Goal: Task Accomplishment & Management: Complete application form

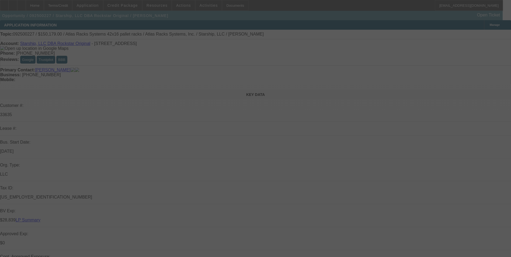
select select "0"
select select "0.1"
select select "4"
select select "0"
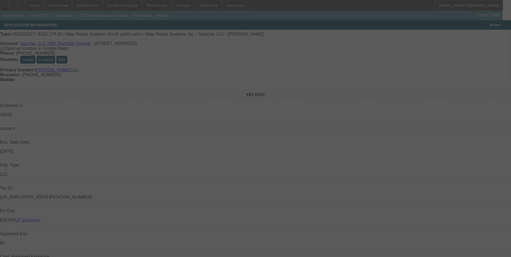
select select "0"
select select "0.1"
select select "4"
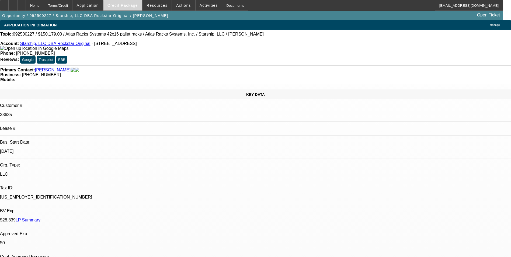
click at [126, 5] on span "Credit Package" at bounding box center [122, 5] width 30 height 4
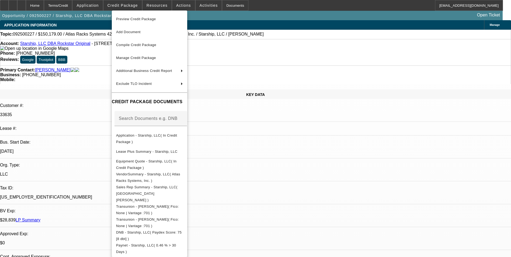
click at [131, 5] on div at bounding box center [255, 128] width 511 height 257
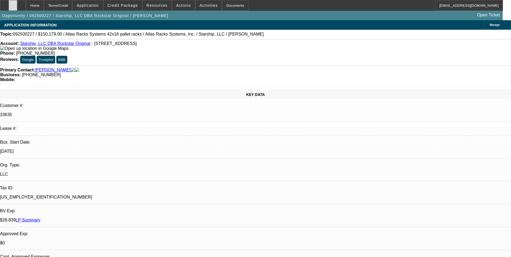
click at [13, 3] on icon at bounding box center [13, 3] width 0 height 0
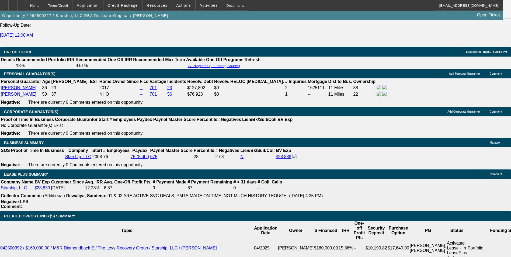
scroll to position [862, 0]
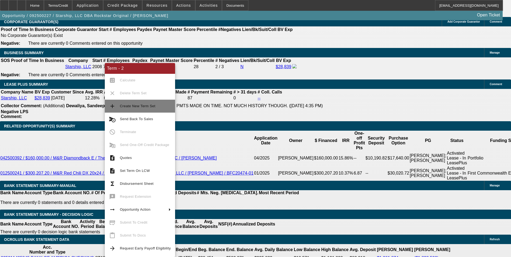
click at [163, 106] on span "Create New Term Set" at bounding box center [145, 106] width 51 height 6
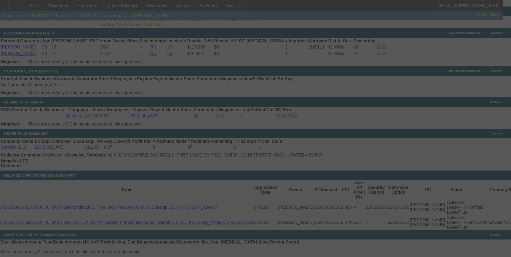
scroll to position [828, 0]
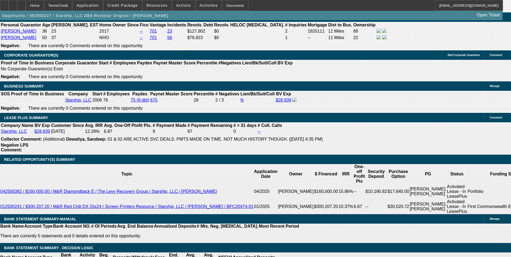
select select "0"
select select "0.1"
select select "0"
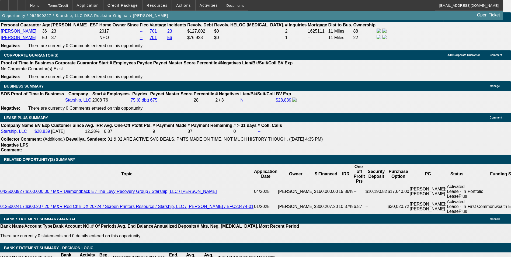
select select "0.1"
select select "0"
select select "0.1"
select select "1"
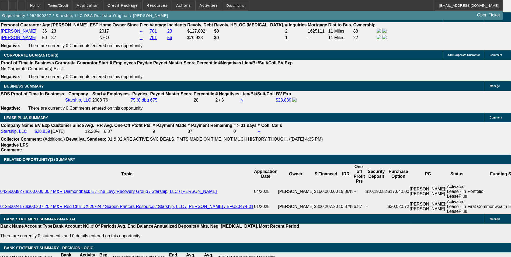
select select "1"
select select "4"
select select "1"
select select "4"
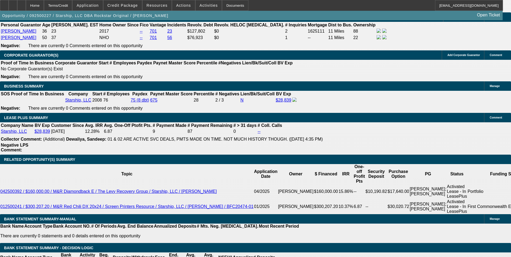
select select "1"
select select "4"
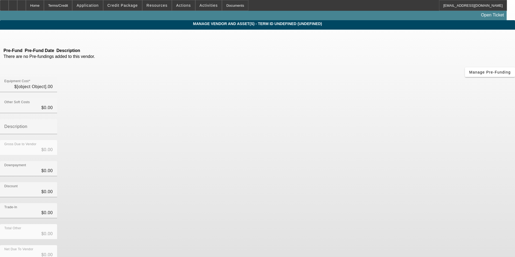
type input "$150,179.00"
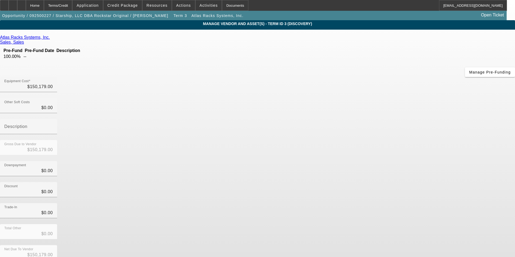
click at [51, 38] on icon at bounding box center [51, 37] width 0 height 5
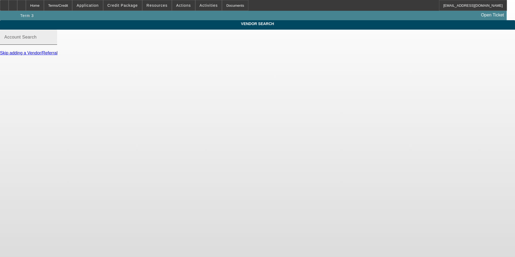
click at [53, 43] on input "Account Search" at bounding box center [28, 39] width 48 height 6
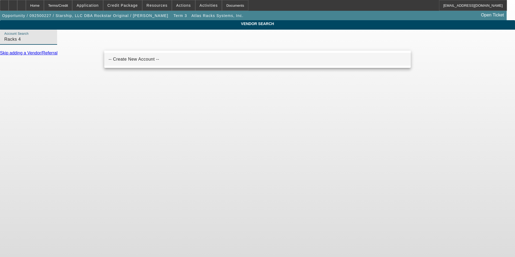
click at [135, 62] on span "-- Create New Account --" at bounding box center [133, 59] width 51 height 6
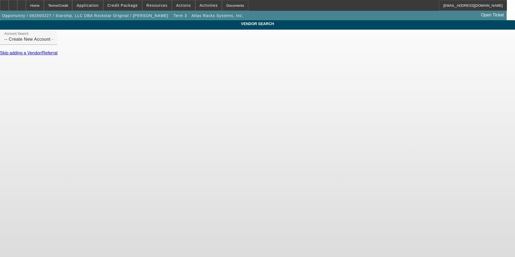
click at [313, 177] on body "Home Terms/Credit Application Credit Package Resources Actions Activities Docum…" at bounding box center [257, 128] width 515 height 257
click at [53, 43] on input "-- Create New Account --" at bounding box center [28, 39] width 48 height 6
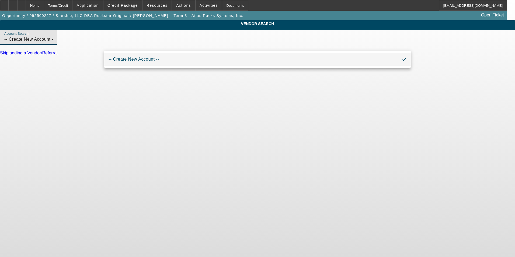
drag, startPoint x: 150, startPoint y: 46, endPoint x: 32, endPoint y: 68, distance: 120.6
click at [40, 60] on div "VENDOR SEARCH Account Search -- Create New Account -- Skip adding a Vendor/Refe…" at bounding box center [257, 40] width 515 height 40
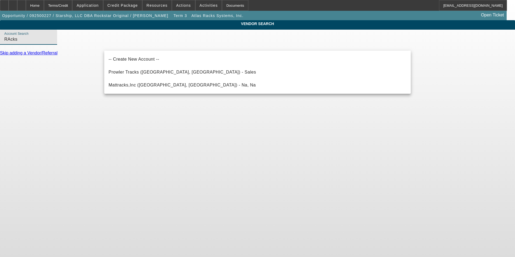
drag, startPoint x: 128, startPoint y: 47, endPoint x: 23, endPoint y: 60, distance: 105.6
click at [24, 60] on div "VENDOR SEARCH Account Search RAcks Skip adding a Vendor/Referral" at bounding box center [257, 40] width 515 height 40
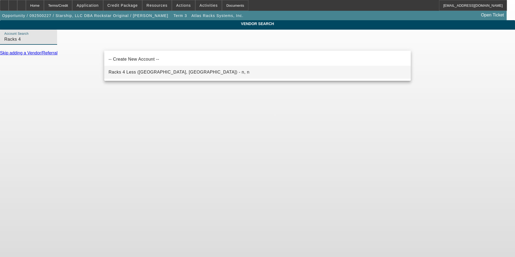
click at [136, 69] on span "Racks 4 Less (North Hollywood, CA) - n, n" at bounding box center [178, 72] width 141 height 6
type input "Racks 4 Less (North Hollywood, CA) - n, n"
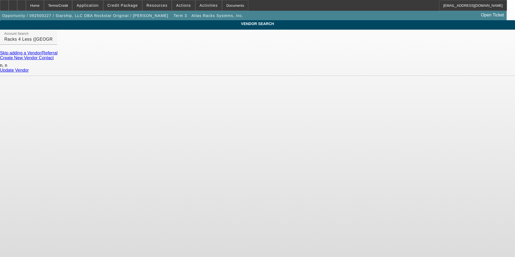
click at [29, 69] on link "Update Vendor" at bounding box center [14, 70] width 29 height 5
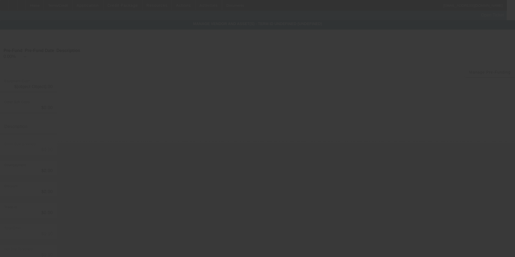
type input "$150,179.00"
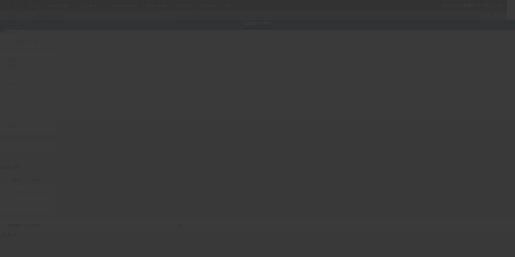
type input "Atlas Racks Systems"
type input "42x16 pallet racks"
radio input "true"
type input "[STREET_ADDRESS]"
type input "Ste A"
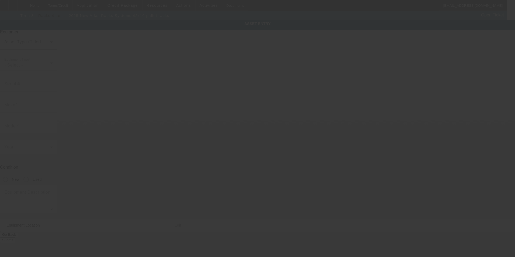
type input "[GEOGRAPHIC_DATA]"
type input "90021"
type input "[GEOGRAPHIC_DATA]"
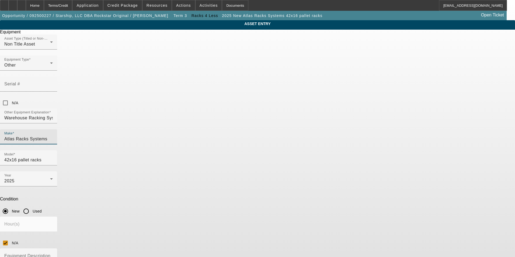
drag, startPoint x: 226, startPoint y: 118, endPoint x: 116, endPoint y: 118, distance: 109.8
click at [116, 118] on div "ASSET ENTRY Delete asset Equipment Asset Type (Titled or Non-Titled) Non Title …" at bounding box center [257, 163] width 515 height 286
type input "Racks 4"
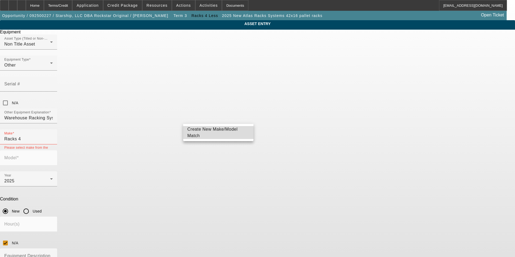
click at [222, 134] on span "Create New Make/Model Match" at bounding box center [212, 132] width 50 height 11
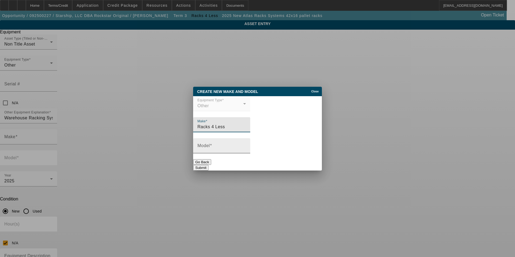
type input "Racks 4 Less"
click at [212, 150] on input "Model" at bounding box center [221, 148] width 48 height 6
click at [246, 143] on div "Model" at bounding box center [221, 145] width 48 height 15
type input "Upright Racking System"
click at [208, 165] on button "Submit" at bounding box center [200, 168] width 15 height 6
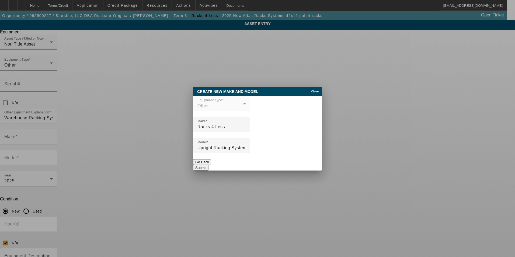
type input "Racks 4 Less"
type input "Upright Racking System"
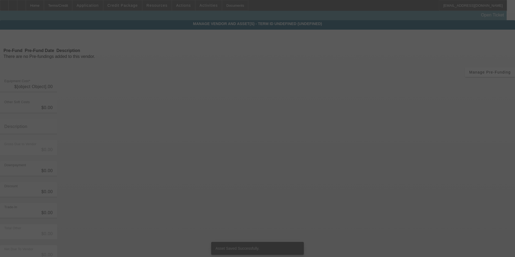
type input "$150,179.00"
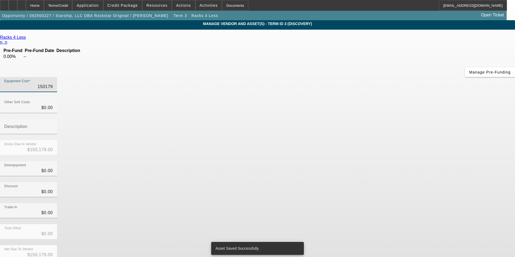
drag, startPoint x: 298, startPoint y: 45, endPoint x: 364, endPoint y: 40, distance: 65.9
click at [364, 77] on div "Equipment Cost 150179" at bounding box center [257, 87] width 515 height 21
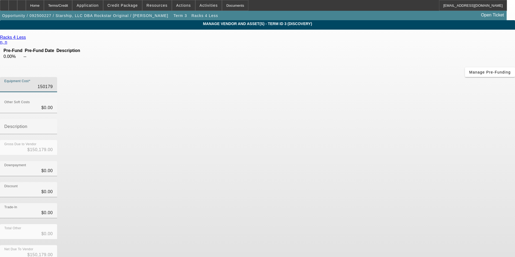
type input "1"
type input "$1.00"
type input "14"
type input "$14.00"
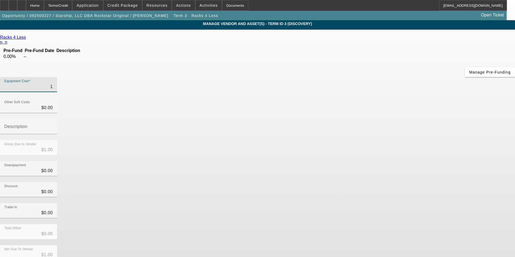
type input "$14.00"
type input "140"
type input "$140.00"
type input "1409"
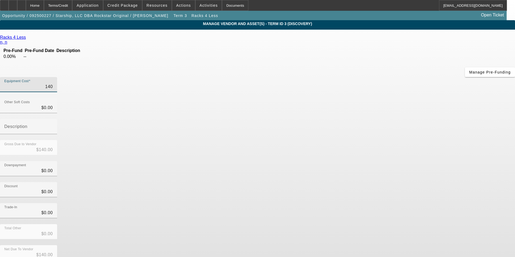
type input "$1,409.00"
type input "14090"
type input "$14,090.00"
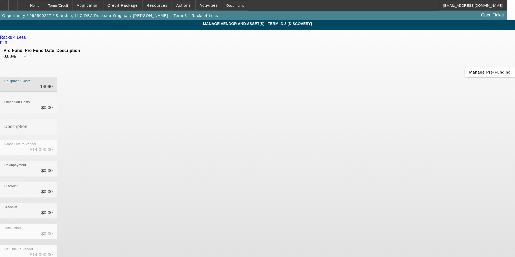
type input "140905"
type input "$140,905.00"
click at [381, 182] on div "Discount $0.00" at bounding box center [257, 192] width 515 height 21
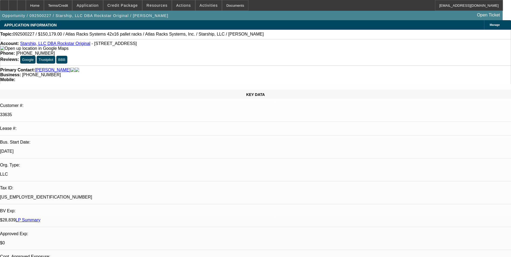
select select "0"
select select "0.1"
select select "4"
select select "0"
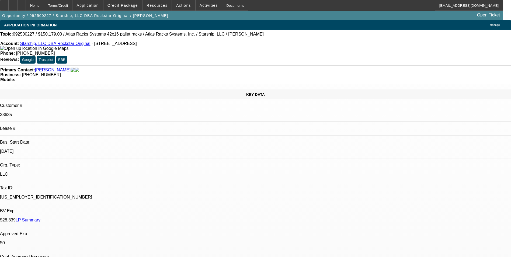
select select "0"
select select "0.1"
select select "4"
select select "0"
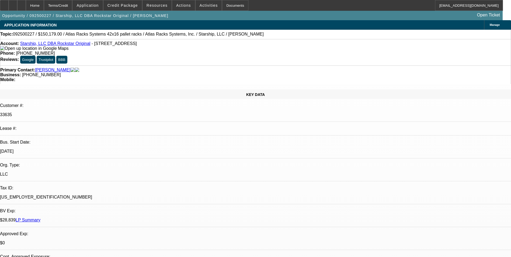
select select "0.1"
select select "4"
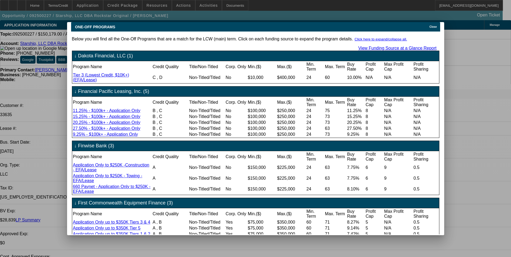
drag, startPoint x: 259, startPoint y: 13, endPoint x: 56, endPoint y: 18, distance: 202.8
click at [56, 18] on div at bounding box center [255, 128] width 511 height 257
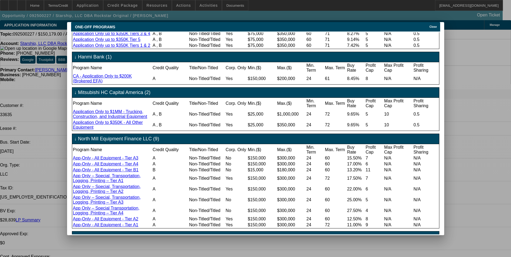
scroll to position [292, 0]
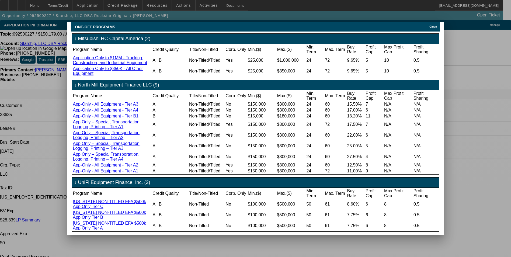
drag, startPoint x: 247, startPoint y: 17, endPoint x: 236, endPoint y: 17, distance: 11.0
click at [236, 17] on div at bounding box center [255, 128] width 511 height 257
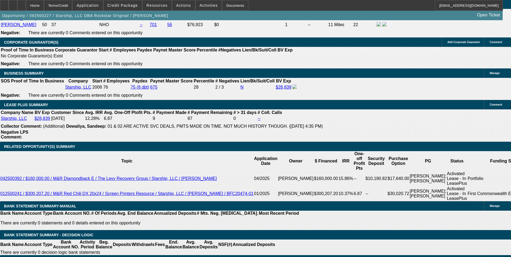
scroll to position [862, 0]
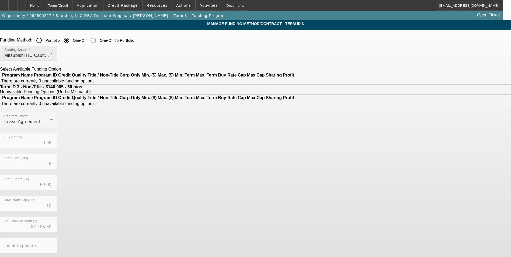
click at [50, 56] on div "Mitsubishi HC Capital America" at bounding box center [27, 55] width 46 height 6
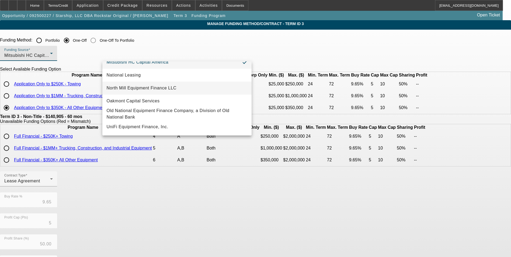
scroll to position [153, 0]
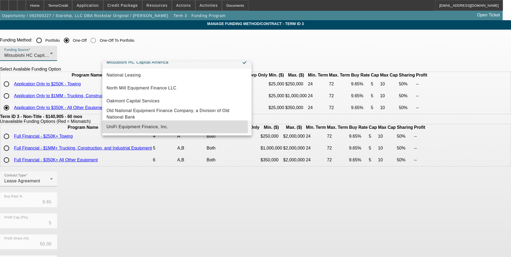
click at [157, 128] on span "UniFi Equipment Finance, Inc." at bounding box center [138, 127] width 62 height 6
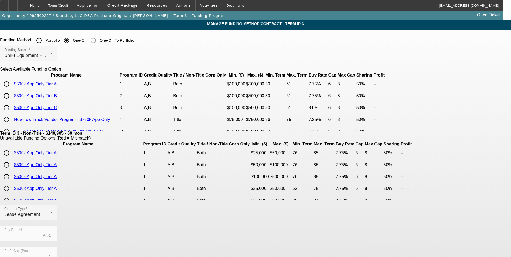
click at [12, 89] on input "radio" at bounding box center [6, 84] width 11 height 11
radio input "true"
type input "7.75"
type input "6"
type input "8"
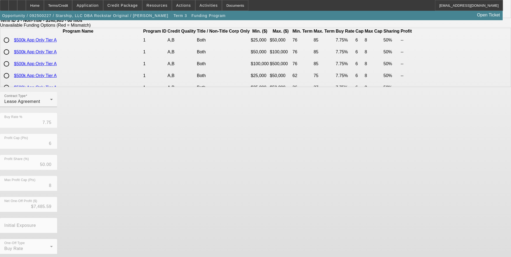
scroll to position [115, 0]
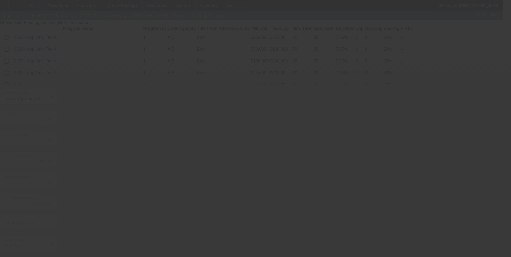
type input "9.65"
type input "5"
type input "10"
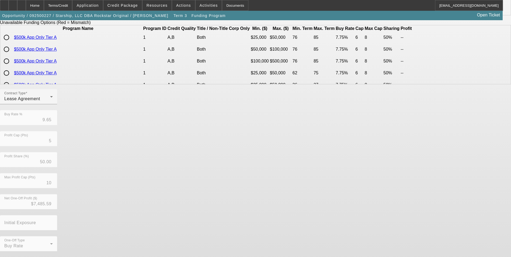
scroll to position [0, 0]
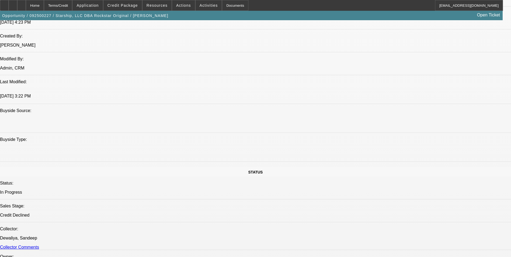
select select "0"
select select "0.1"
select select "4"
select select "0"
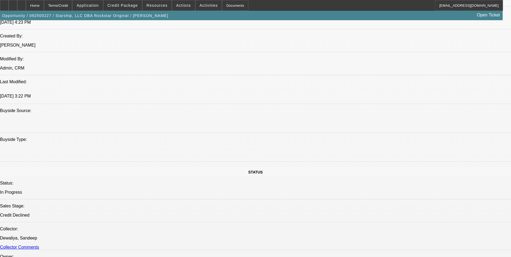
select select "0"
select select "0.1"
select select "4"
select select "0"
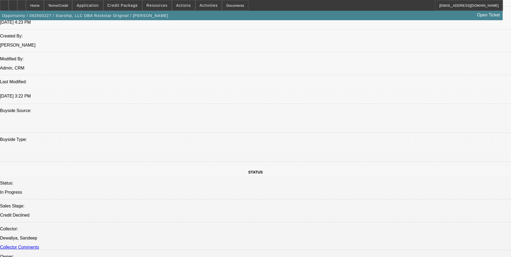
select select "0.1"
select select "4"
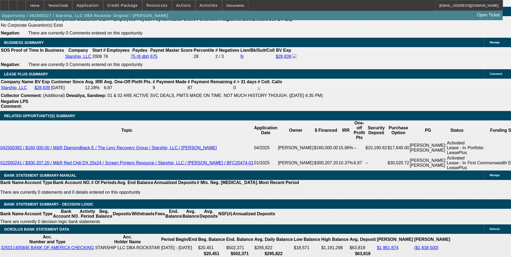
scroll to position [872, 0]
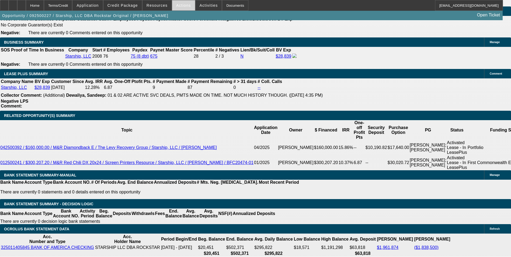
click at [179, 6] on span "Actions" at bounding box center [183, 5] width 15 height 4
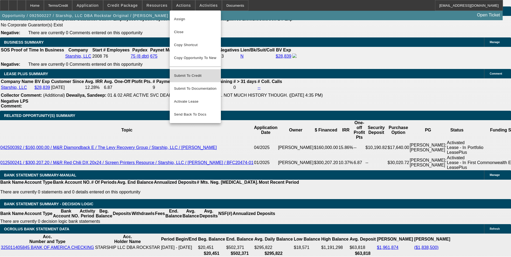
click at [194, 72] on span "Submit To Credit" at bounding box center [195, 75] width 43 height 6
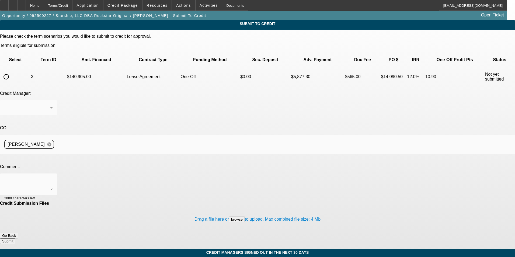
click at [12, 71] on input "radio" at bounding box center [6, 76] width 11 height 11
radio input "true"
click at [53, 173] on div at bounding box center [28, 184] width 48 height 22
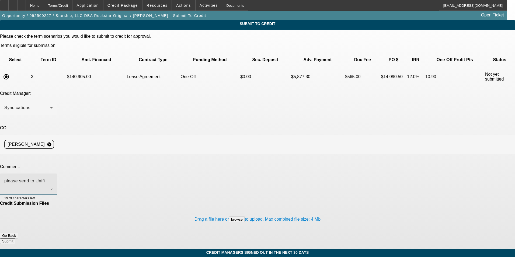
type textarea "please send to Unifi"
click at [15, 238] on button "Submit" at bounding box center [7, 241] width 15 height 6
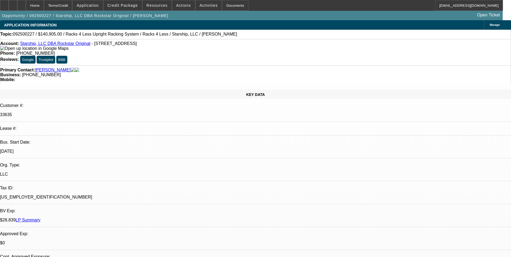
select select "0"
select select "0.1"
select select "4"
select select "0"
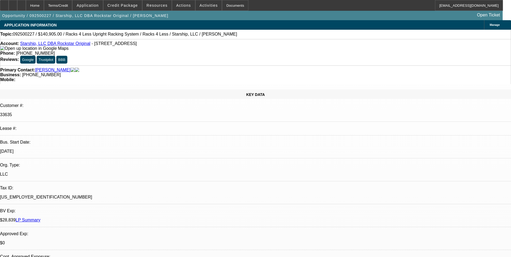
select select "0"
select select "0.1"
select select "4"
select select "0"
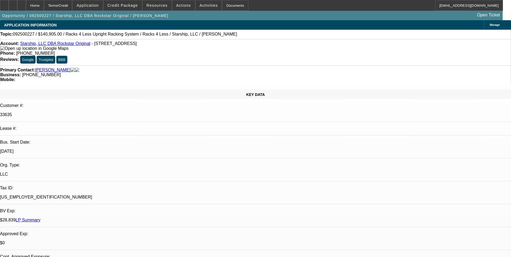
select select "0.1"
select select "4"
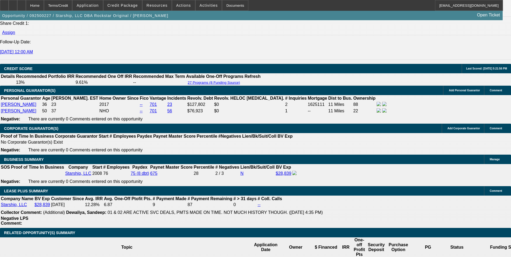
scroll to position [835, 0]
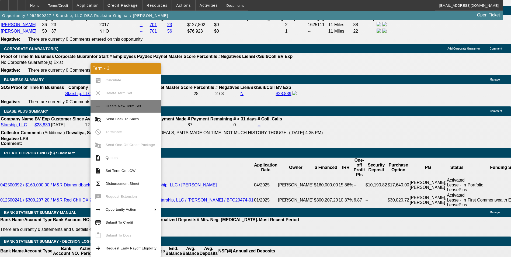
click at [131, 109] on span "Create New Term Set" at bounding box center [131, 106] width 51 height 6
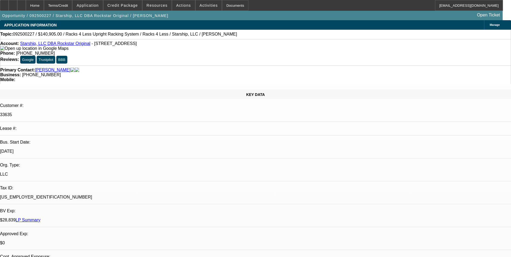
select select "0"
select select "0.1"
select select "0"
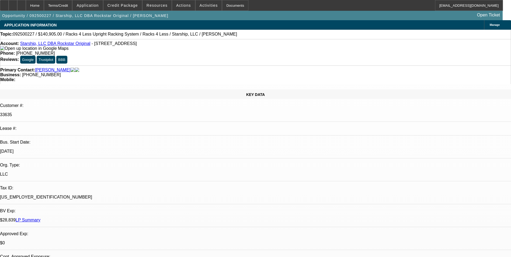
select select "0.1"
select select "0"
select select "0.1"
select select "0"
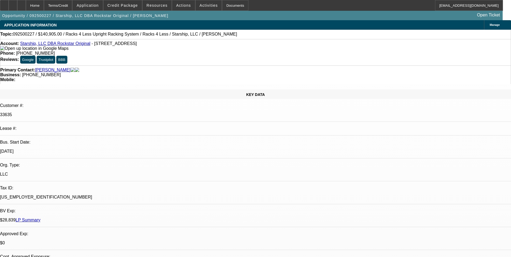
select select "0"
select select "0.1"
select select "1"
select select "4"
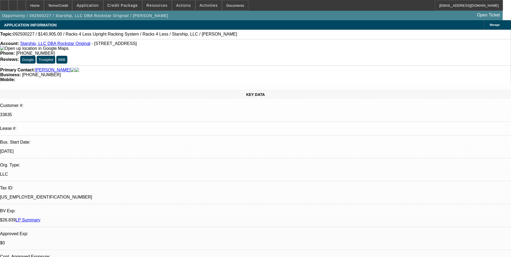
select select "1"
select select "4"
select select "1"
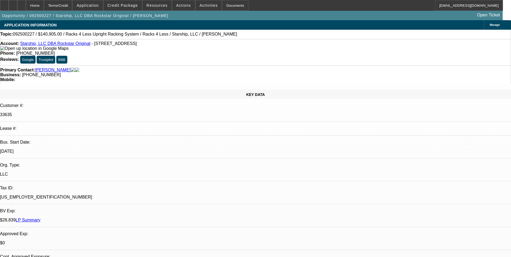
select select "4"
select select "1"
select select "4"
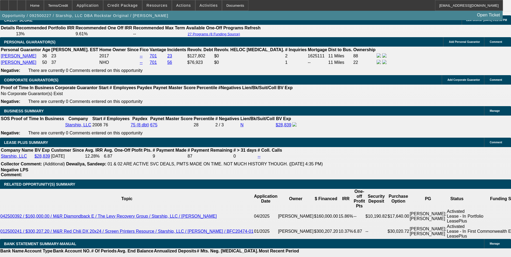
scroll to position [808, 0]
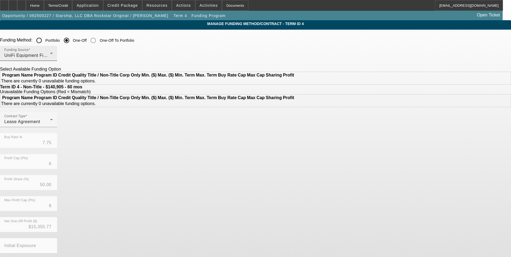
click at [66, 54] on span "UniFi Equipment Finance, Inc." at bounding box center [35, 55] width 62 height 5
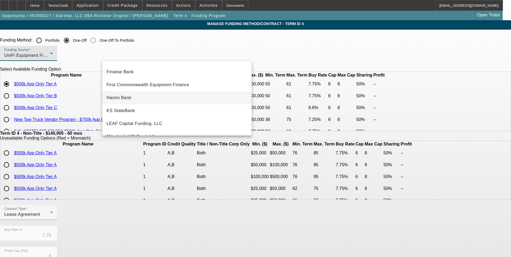
scroll to position [49, 0]
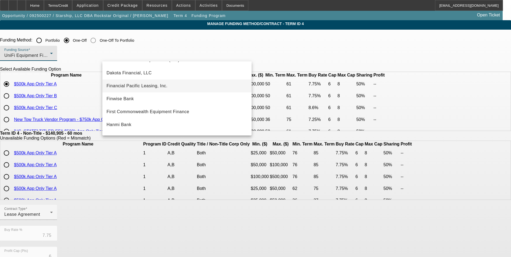
click at [146, 82] on mat-option "Financial Pacific Leasing, Inc." at bounding box center [176, 85] width 149 height 13
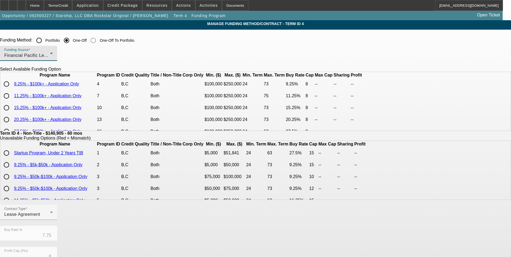
click at [12, 89] on input "radio" at bounding box center [6, 84] width 11 height 11
radio input "true"
type input "9.25"
type input "8"
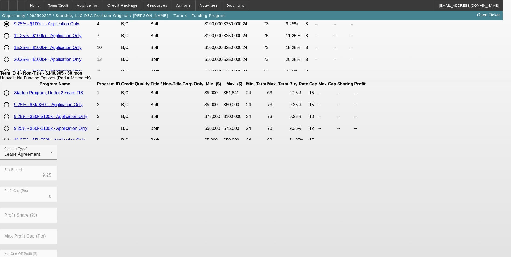
scroll to position [115, 0]
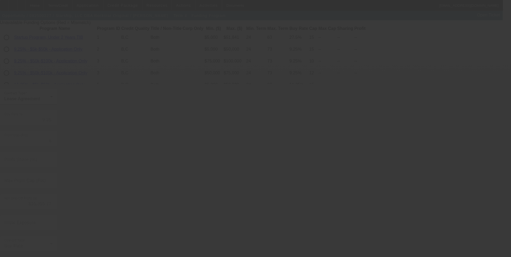
type input "7.75"
type input "6"
type input "50.00"
type input "8"
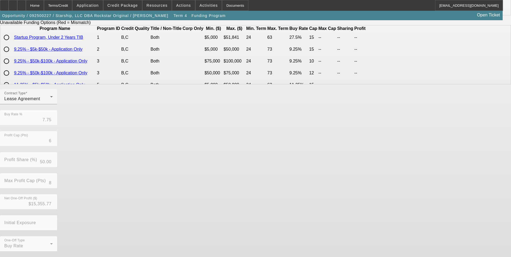
scroll to position [0, 0]
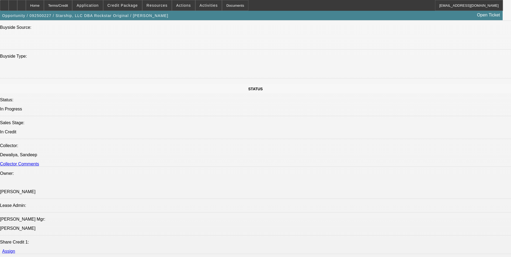
select select "0"
select select "0.1"
select select "4"
select select "0"
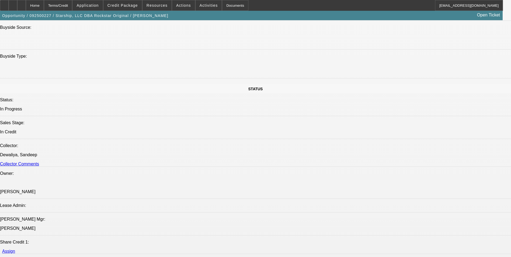
select select "0"
select select "0.1"
select select "4"
select select "0"
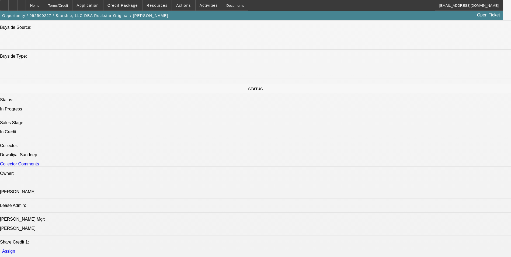
select select "0.1"
select select "4"
select select "0"
select select "0.1"
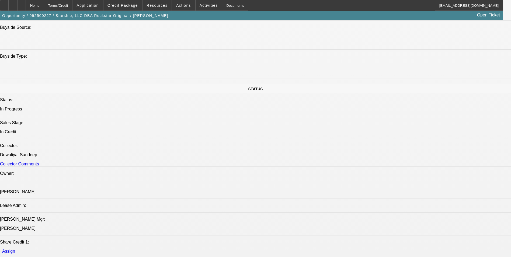
select select "4"
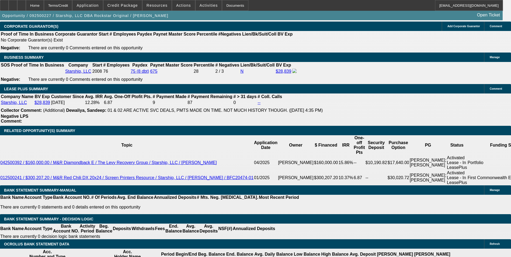
scroll to position [779, 0]
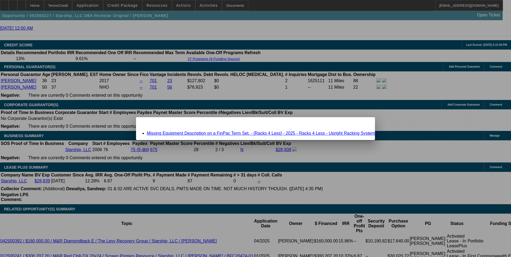
scroll to position [0, 0]
click at [304, 132] on link "Missing Equipment Description on a FinPac Term Set. - [Racks 4 Less] - 2025 - R…" at bounding box center [261, 133] width 228 height 5
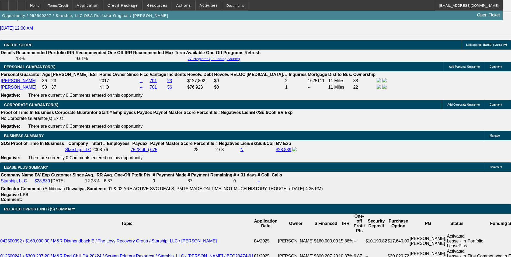
scroll to position [779, 0]
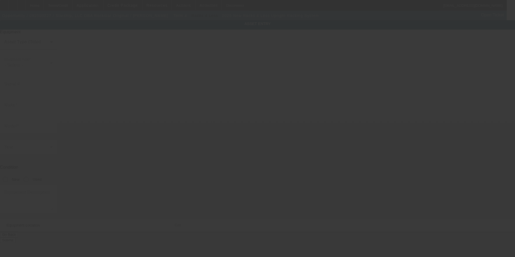
type input "Racks 4 Less"
type input "Upright Racking System"
radio input "true"
type input "[STREET_ADDRESS]"
type input "Ste A"
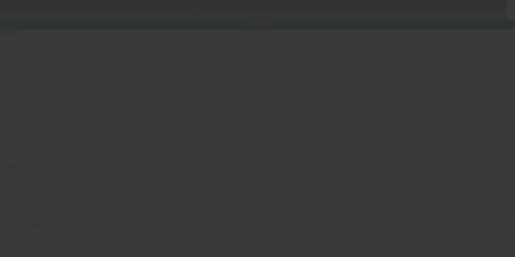
type input "[GEOGRAPHIC_DATA]"
type input "90021"
type input "[GEOGRAPHIC_DATA]"
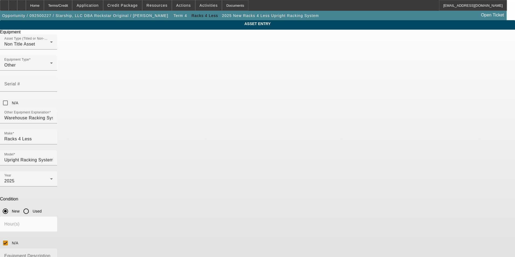
type textarea "warehouse racking system"
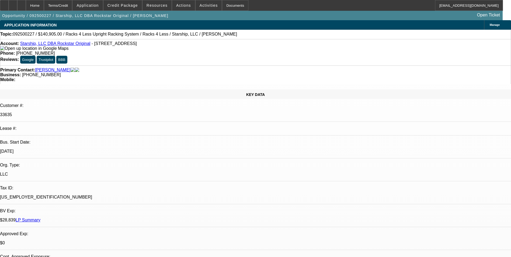
select select "0"
select select "0.1"
select select "4"
select select "0"
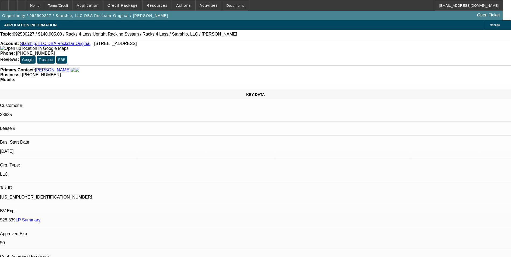
select select "0"
select select "0.1"
select select "4"
select select "0"
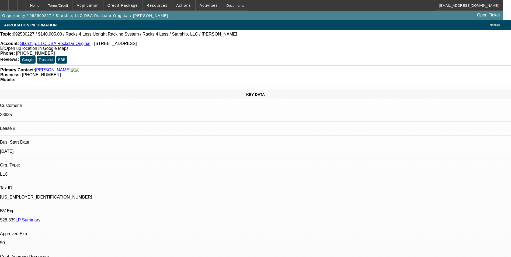
select select "0.1"
select select "4"
select select "0"
select select "0.1"
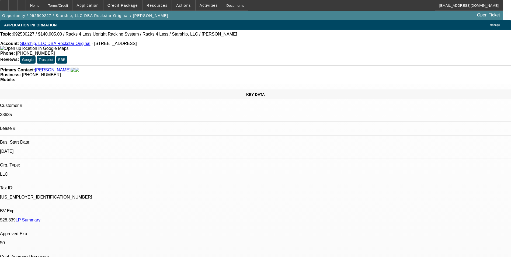
select select "4"
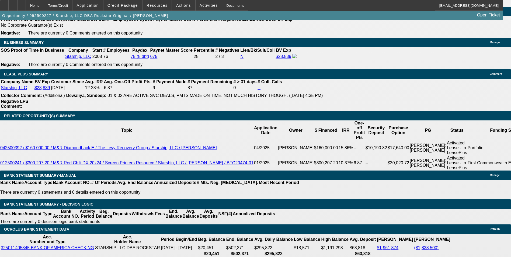
scroll to position [915, 0]
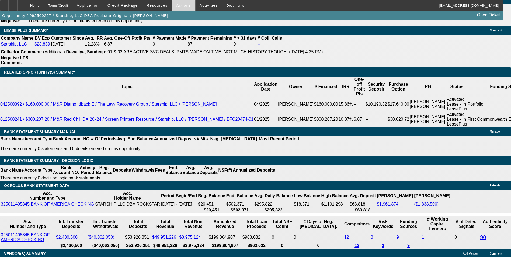
click at [177, 5] on span "Actions" at bounding box center [183, 5] width 15 height 4
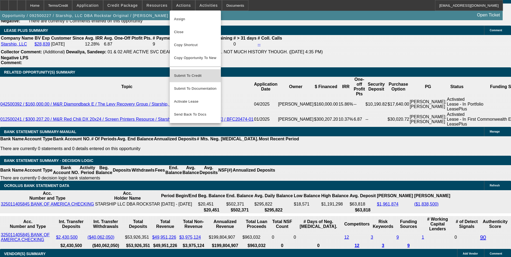
click at [195, 72] on span "Submit To Credit" at bounding box center [195, 75] width 43 height 6
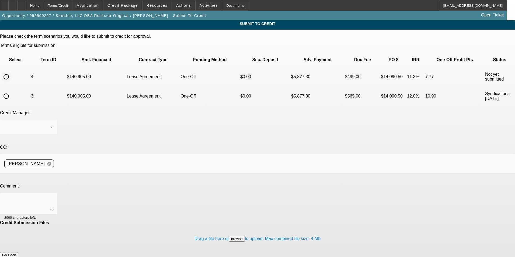
click at [12, 71] on input "radio" at bounding box center [6, 76] width 11 height 11
radio input "true"
click at [53, 197] on textarea at bounding box center [28, 203] width 48 height 13
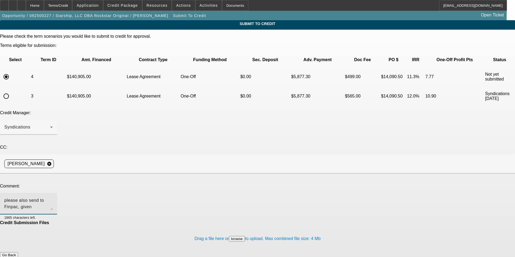
type textarea "please also send to Finpac, given [PERSON_NAME] sat on this for 4 days I need t…"
click at [15, 257] on button "Submit" at bounding box center [7, 261] width 15 height 6
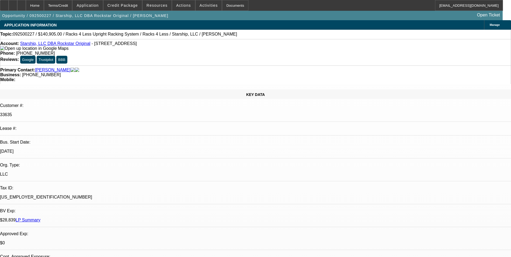
select select "0"
select select "0.1"
select select "4"
select select "0"
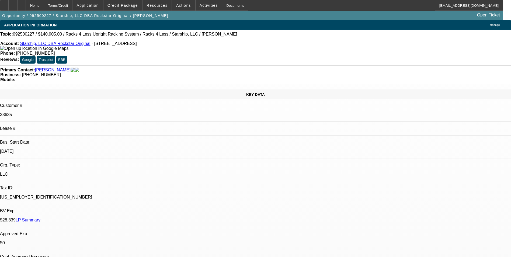
select select "0"
select select "0.1"
select select "4"
select select "0"
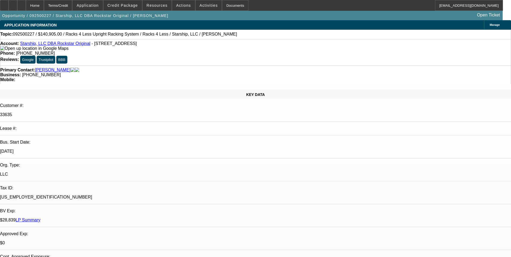
select select "0.1"
select select "4"
select select "0"
select select "0.1"
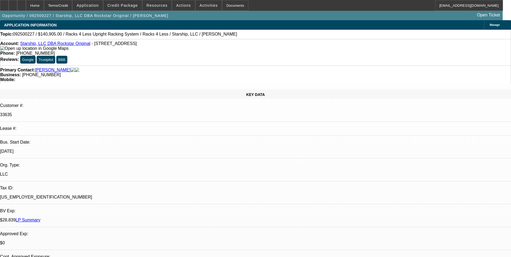
select select "4"
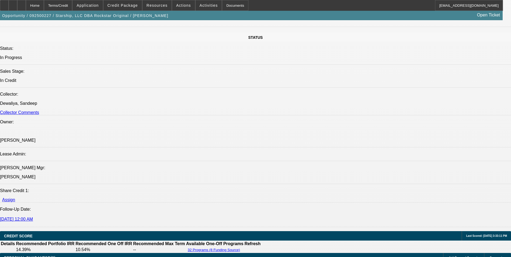
scroll to position [727, 0]
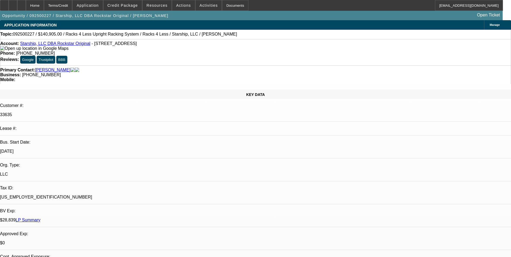
select select "0"
select select "0.1"
select select "0"
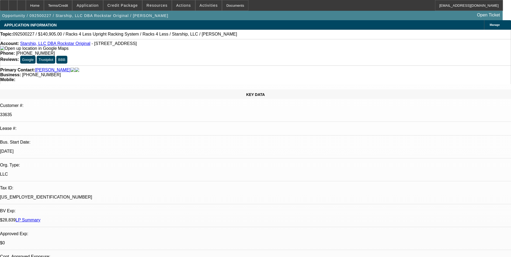
select select "0.1"
select select "0"
select select "0.1"
select select "0"
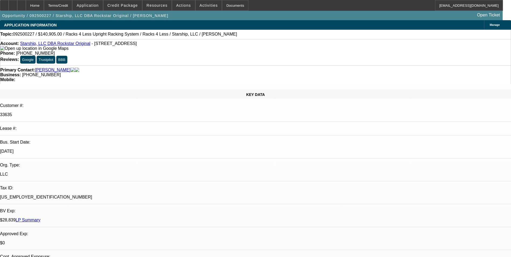
select select "0"
select select "0.1"
select select "1"
select select "4"
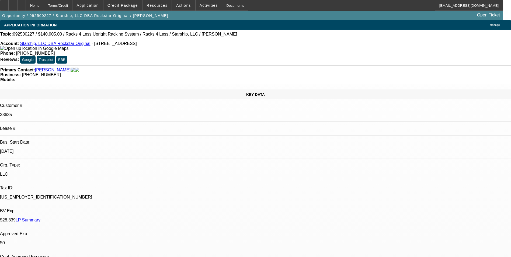
select select "1"
select select "4"
select select "1"
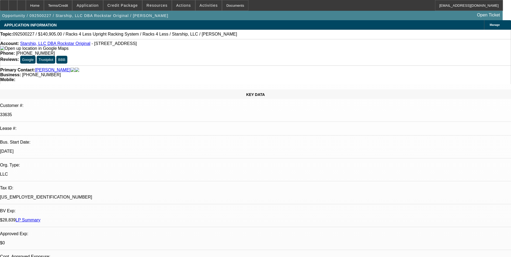
select select "4"
select select "1"
select select "4"
click at [129, 7] on span "Credit Package" at bounding box center [122, 5] width 30 height 4
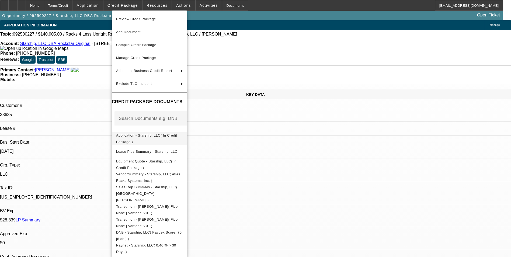
click at [163, 137] on span "Application - Starship, LLC( In Credit Package )" at bounding box center [146, 138] width 61 height 10
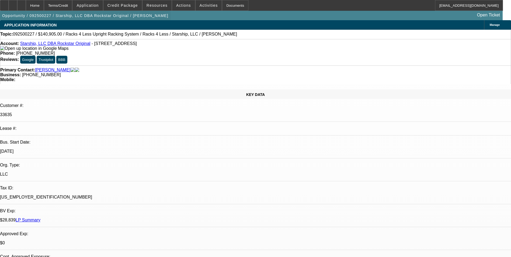
select select "0"
select select "0.1"
select select "0"
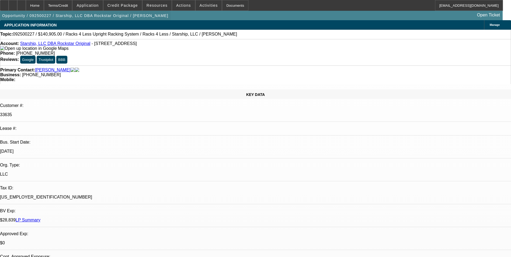
select select "0.1"
select select "0"
select select "0.1"
select select "0"
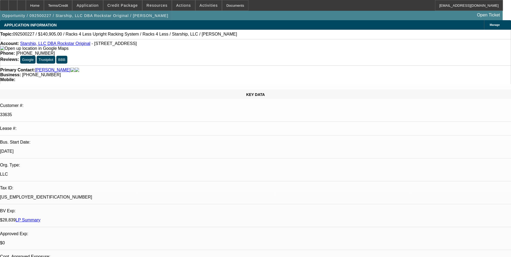
select select "0"
select select "0.1"
select select "1"
select select "4"
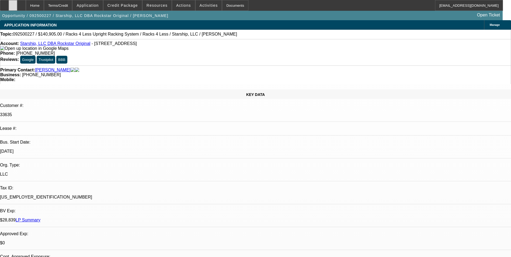
select select "1"
select select "4"
select select "1"
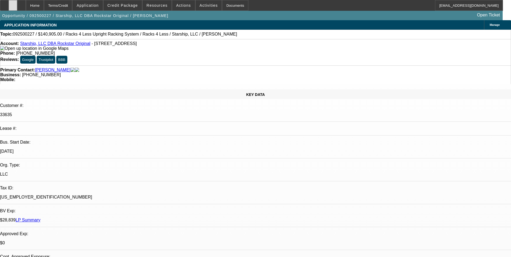
select select "4"
select select "1"
select select "4"
click at [17, 8] on div at bounding box center [13, 5] width 9 height 11
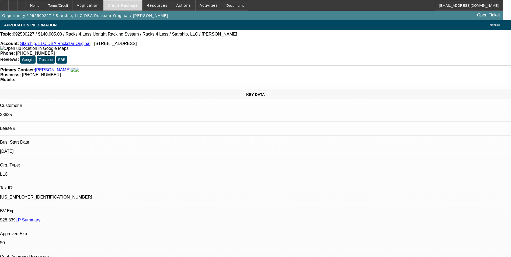
click at [117, 9] on span at bounding box center [122, 5] width 38 height 13
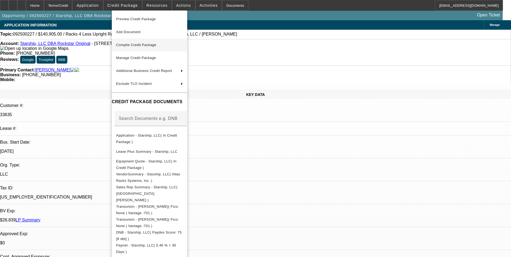
click at [134, 43] on span "Compile Credit Package" at bounding box center [136, 45] width 40 height 4
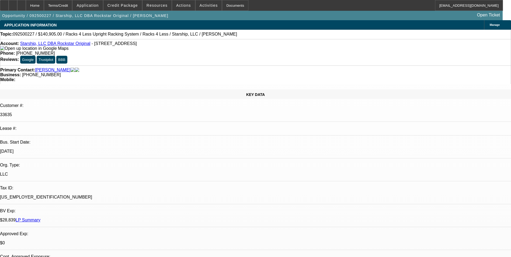
select select "0"
select select "0.1"
select select "4"
select select "0"
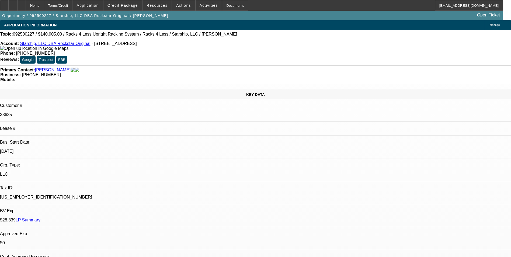
select select "0"
select select "0.1"
select select "4"
select select "0"
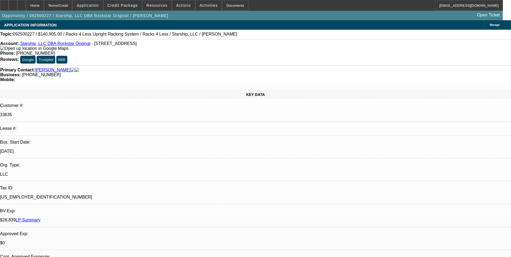
select select "0.1"
select select "4"
select select "0"
select select "0.1"
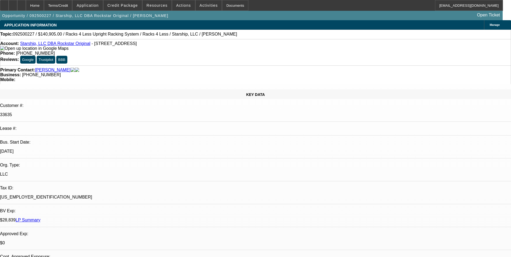
select select "4"
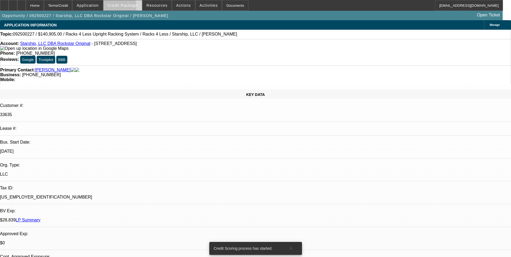
click at [128, 8] on span at bounding box center [122, 5] width 38 height 13
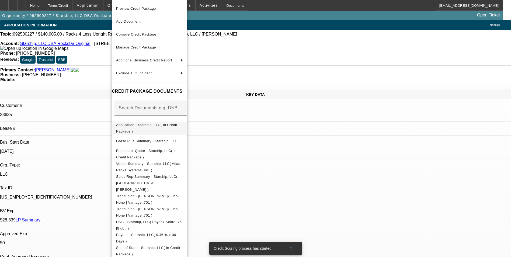
click at [150, 127] on span "Application - Starship, LLC( In Credit Package )" at bounding box center [146, 128] width 61 height 10
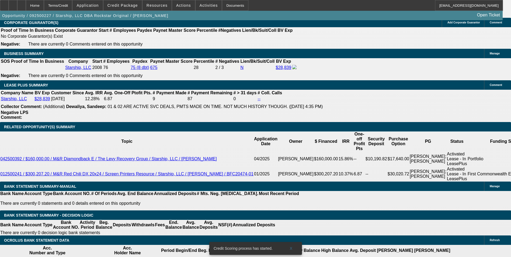
scroll to position [862, 0]
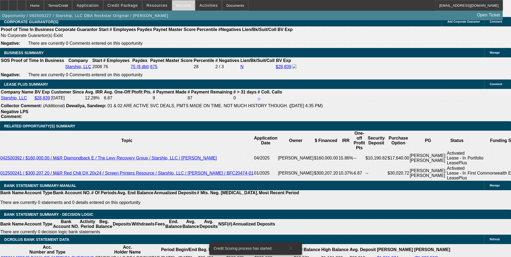
click at [177, 7] on span "Actions" at bounding box center [183, 5] width 15 height 4
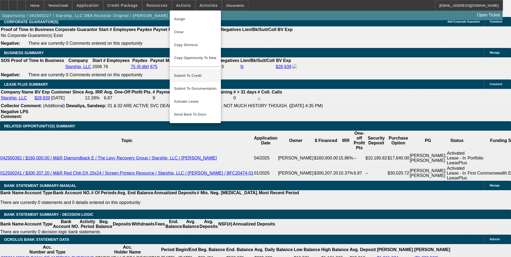
click at [201, 72] on span "Submit To Credit" at bounding box center [195, 75] width 43 height 6
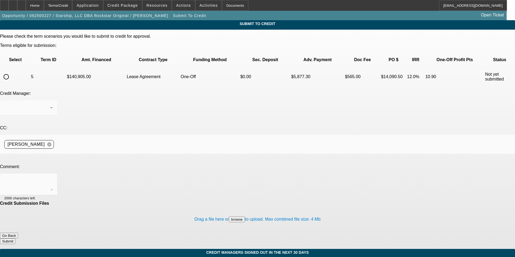
click at [13, 70] on div at bounding box center [6, 76] width 13 height 13
radio input "true"
click at [53, 178] on textarea at bounding box center [28, 184] width 48 height 13
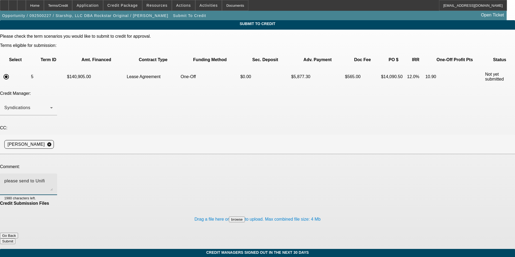
type textarea "please send to Unifi"
click at [15, 238] on button "Submit" at bounding box center [7, 241] width 15 height 6
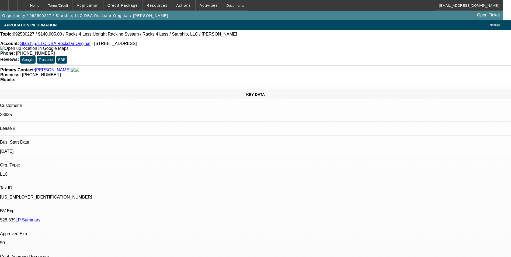
select select "0"
select select "0.1"
select select "4"
select select "0"
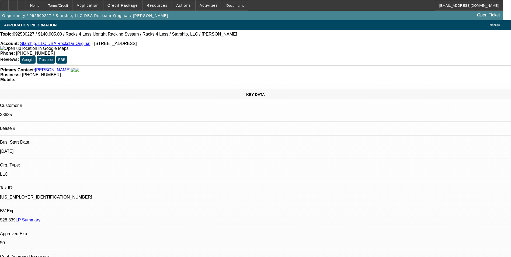
select select "0"
select select "0.1"
select select "4"
select select "0"
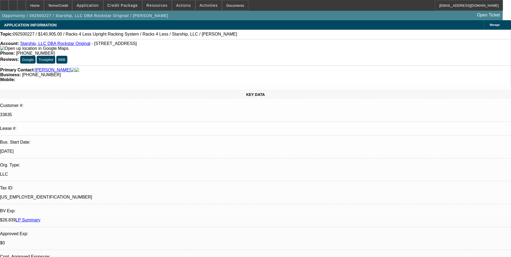
select select "0.1"
select select "4"
select select "0"
select select "0.1"
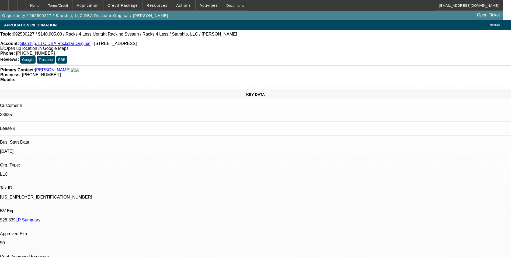
select select "4"
